Goal: Task Accomplishment & Management: Manage account settings

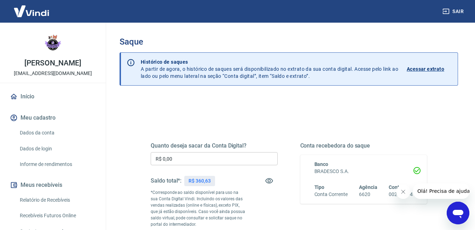
click at [166, 156] on input "R$ 0,00" at bounding box center [214, 158] width 127 height 13
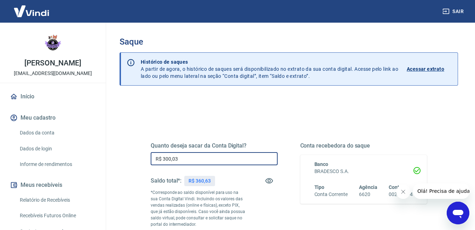
drag, startPoint x: 184, startPoint y: 161, endPoint x: 151, endPoint y: 166, distance: 33.6
click at [150, 166] on div "Quanto deseja sacar da Conta Digital? R$ 300,03 ​ Saldo total*: R$ 360,63 *Corr…" at bounding box center [288, 196] width 293 height 171
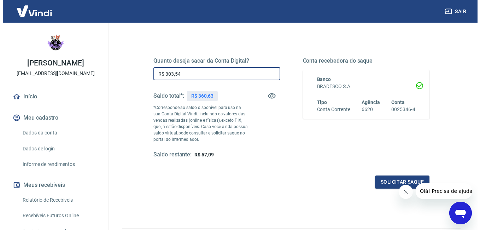
scroll to position [110, 0]
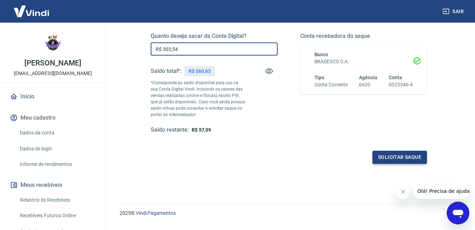
type input "R$ 303,54"
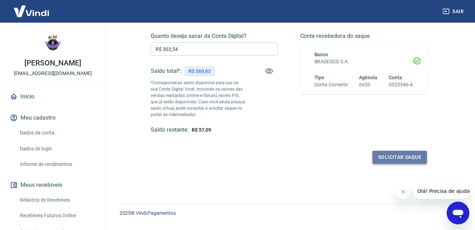
click at [409, 152] on button "Solicitar saque" at bounding box center [400, 157] width 54 height 13
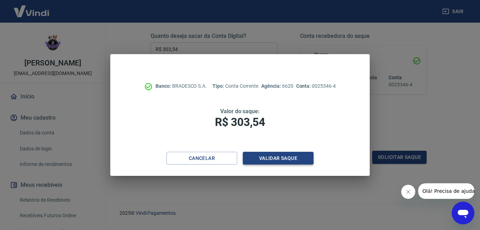
click at [270, 157] on button "Validar saque" at bounding box center [278, 158] width 71 height 13
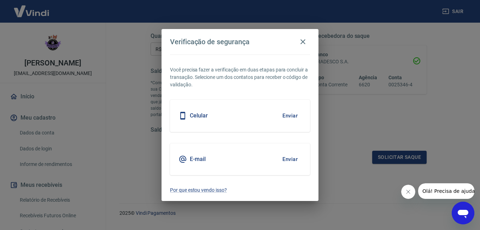
click at [292, 114] on button "Enviar" at bounding box center [290, 115] width 23 height 15
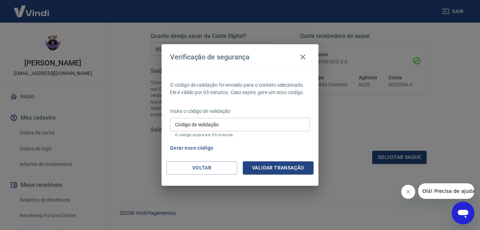
click at [286, 127] on input "Código de validação" at bounding box center [240, 124] width 140 height 13
click at [180, 166] on button "Voltar" at bounding box center [202, 167] width 71 height 13
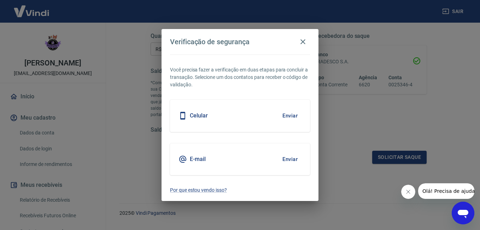
click at [286, 156] on button "Enviar" at bounding box center [290, 159] width 23 height 15
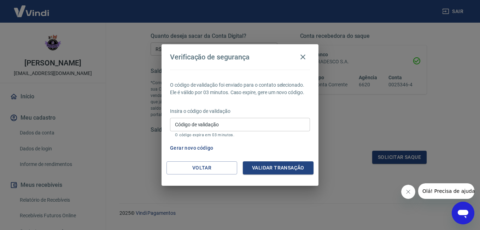
click at [275, 127] on input "Código de validação" at bounding box center [240, 124] width 140 height 13
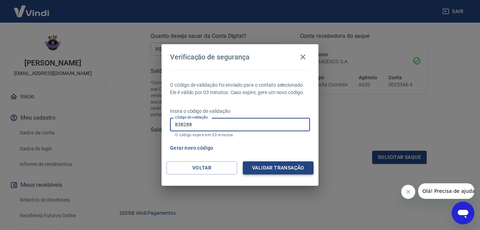
type input "838288"
click at [270, 167] on button "Validar transação" at bounding box center [278, 167] width 71 height 13
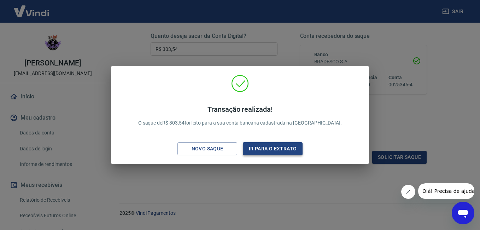
click at [255, 150] on button "Ir para o extrato" at bounding box center [273, 148] width 60 height 13
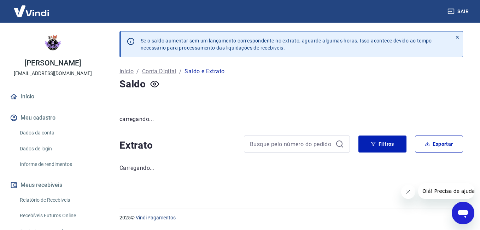
click at [50, 97] on link "Início" at bounding box center [52, 97] width 89 height 16
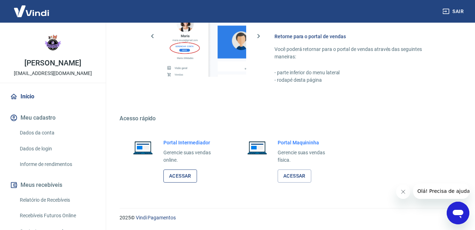
click at [185, 177] on link "Acessar" at bounding box center [180, 175] width 34 height 13
click at [106, 112] on div "[PERSON_NAME] [PERSON_NAME][EMAIL_ADDRESS][DOMAIN_NAME] Início Meu cadastro Dad…" at bounding box center [53, 126] width 106 height 207
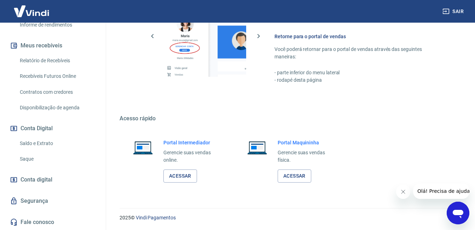
click at [71, 160] on link "Saque" at bounding box center [57, 159] width 80 height 15
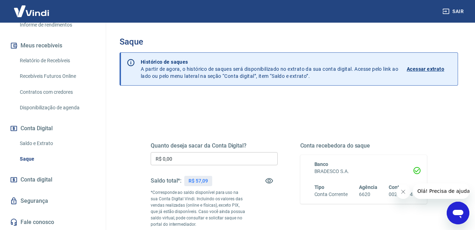
click at [451, 10] on button "Sair" at bounding box center [453, 11] width 25 height 13
